Goal: Task Accomplishment & Management: Use online tool/utility

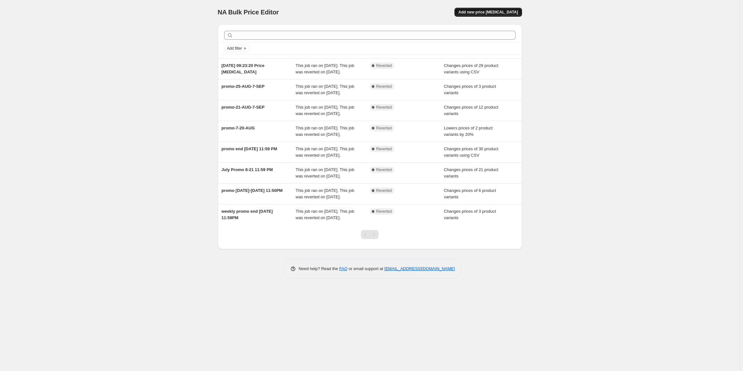
click at [498, 9] on button "Add new price [MEDICAL_DATA]" at bounding box center [487, 12] width 67 height 9
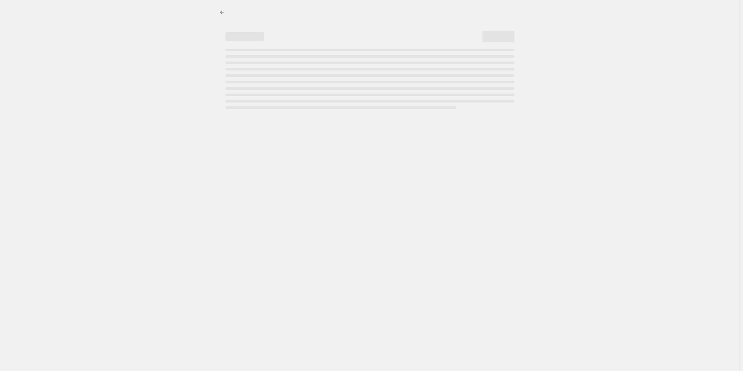
select select "percentage"
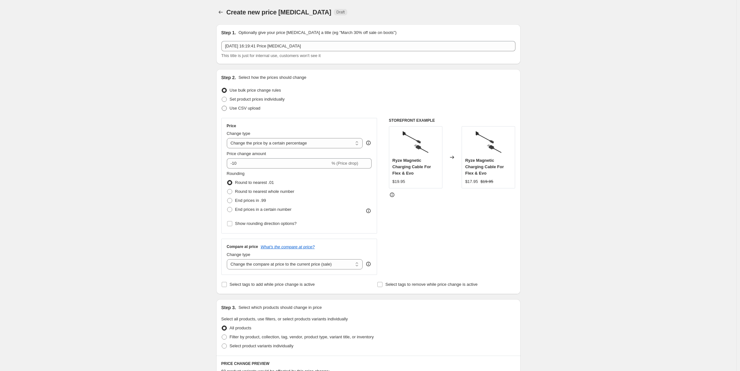
click at [243, 110] on span "Use CSV upload" at bounding box center [245, 108] width 31 height 5
click at [222, 106] on input "Use CSV upload" at bounding box center [222, 106] width 0 height 0
radio input "true"
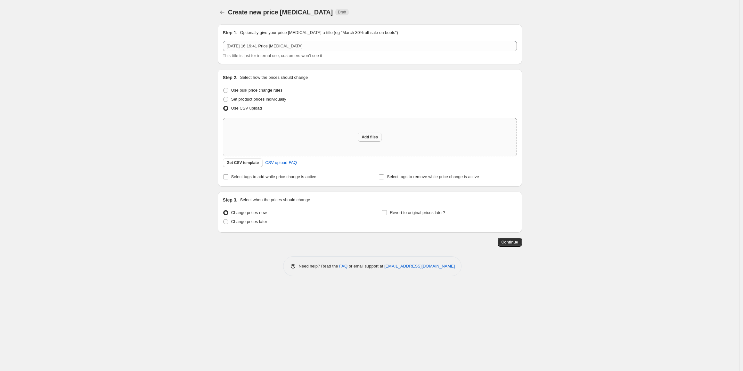
click at [370, 136] on span "Add files" at bounding box center [369, 136] width 16 height 5
type input "C:\fakepath\na-book - Copy.csv"
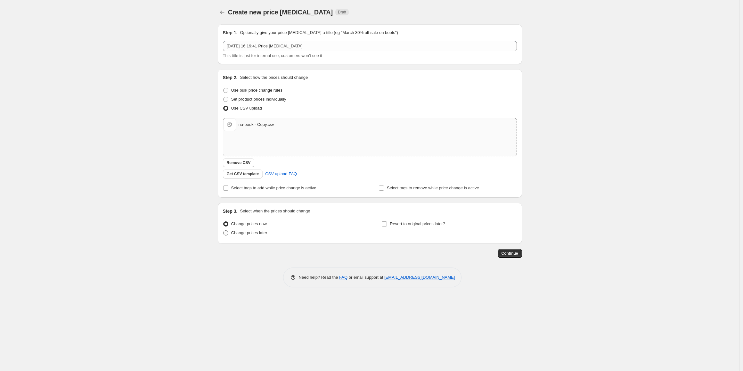
click at [249, 233] on span "Change prices later" at bounding box center [249, 232] width 36 height 5
click at [223, 231] on input "Change prices later" at bounding box center [223, 230] width 0 height 0
radio input "true"
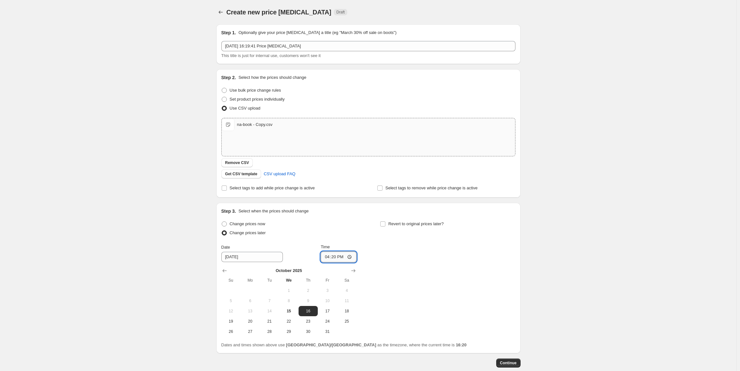
click at [328, 258] on input "16:20" at bounding box center [338, 256] width 36 height 11
type input "23:02"
click at [328, 258] on input "Time" at bounding box center [338, 256] width 36 height 11
type input "00:00"
click at [410, 225] on span "Revert to original prices later?" at bounding box center [415, 223] width 55 height 5
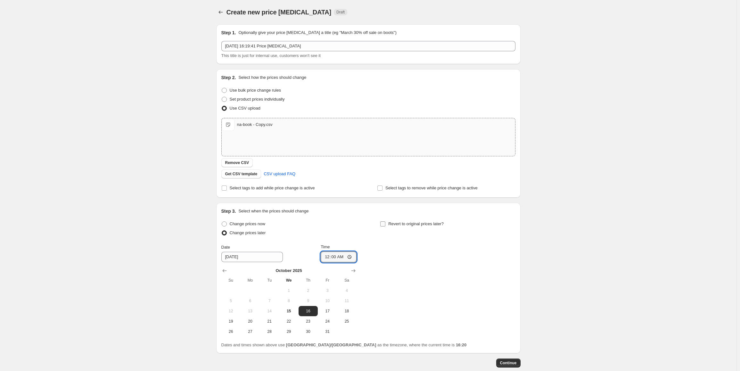
click at [385, 225] on input "Revert to original prices later?" at bounding box center [382, 223] width 5 height 5
checkbox input "true"
click at [513, 269] on icon "Show next month, November 2025" at bounding box center [512, 270] width 6 height 6
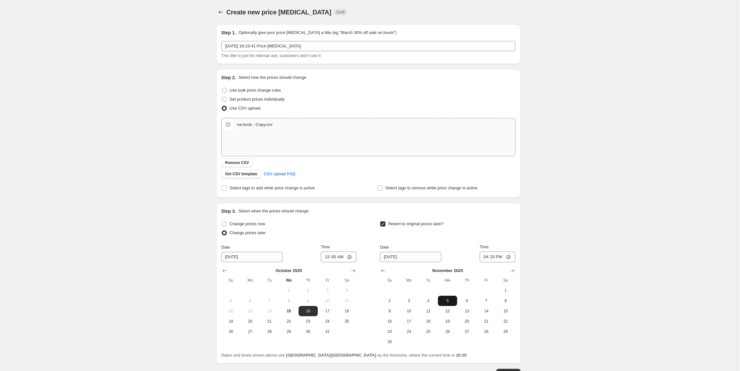
click at [444, 301] on span "5" at bounding box center [447, 300] width 14 height 5
type input "[DATE]"
click at [485, 255] on input "16:20" at bounding box center [497, 256] width 36 height 11
type input "23:59"
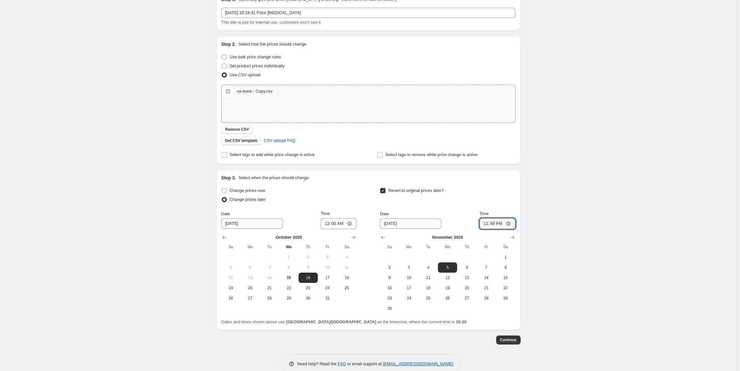
scroll to position [46, 0]
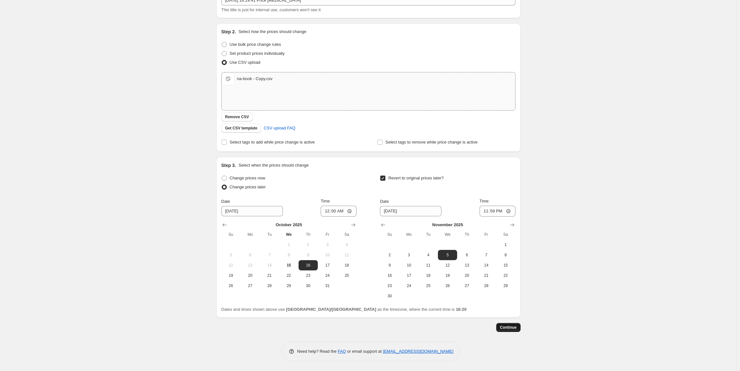
click at [508, 330] on button "Continue" at bounding box center [508, 327] width 24 height 9
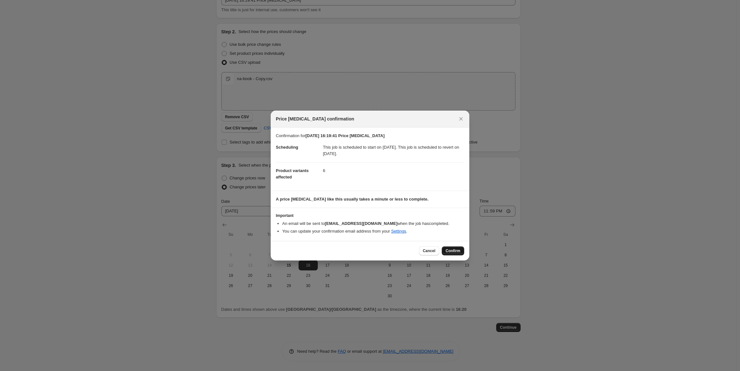
click at [454, 253] on button "Confirm" at bounding box center [452, 250] width 22 height 9
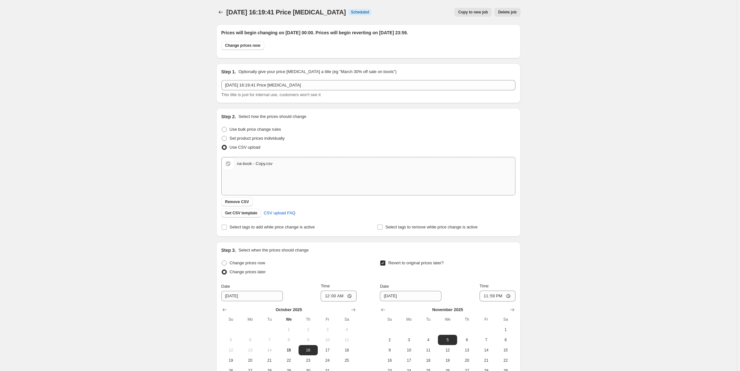
click at [546, 100] on div "[DATE] 16:19:41 Price [MEDICAL_DATA]. This page is ready [DATE] 16:19:41 Price …" at bounding box center [368, 228] width 736 height 456
